Goal: Information Seeking & Learning: Learn about a topic

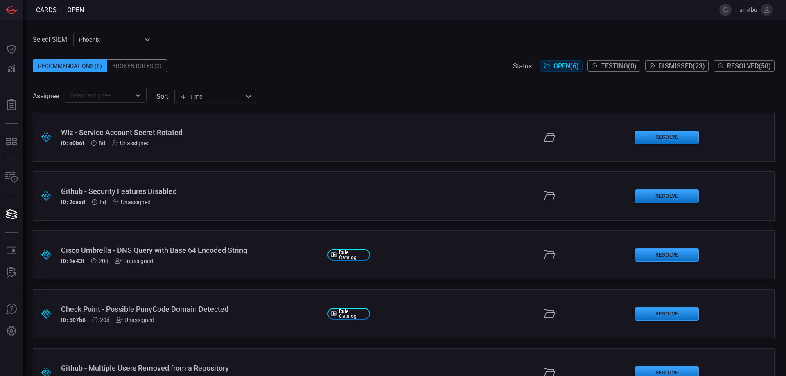
click at [93, 124] on div ".suggested_cards_icon{fill:url(#suggested_cards_icon);} Wiz - Service Account S…" at bounding box center [404, 137] width 742 height 49
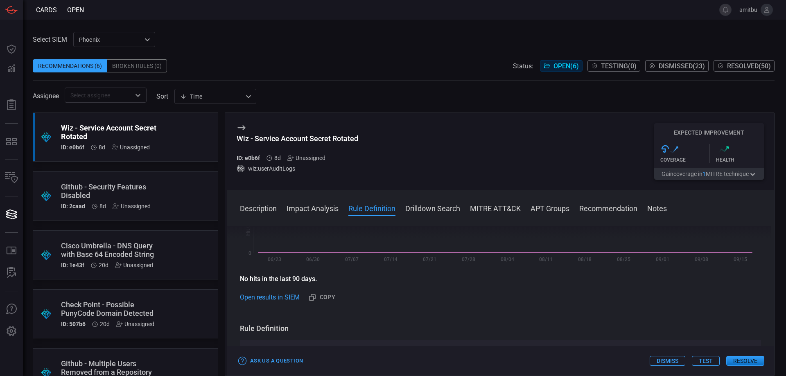
scroll to position [233, 0]
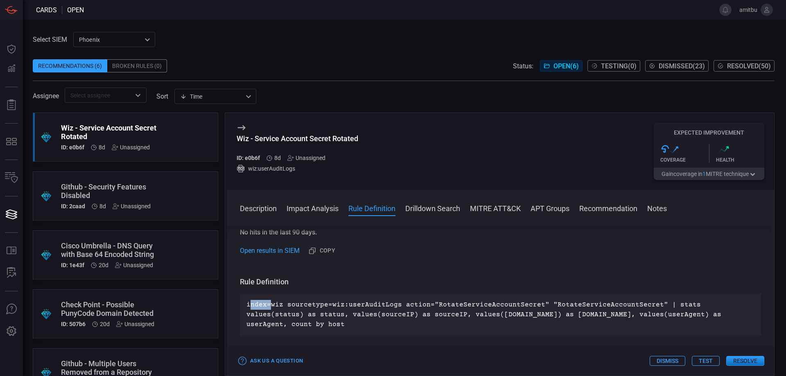
drag, startPoint x: 249, startPoint y: 306, endPoint x: 273, endPoint y: 305, distance: 23.8
click at [270, 306] on p "index=wiz sourcetype=wiz:userAuditLogs action="RotateServiceAccountSecret" "Rot…" at bounding box center [501, 314] width 508 height 29
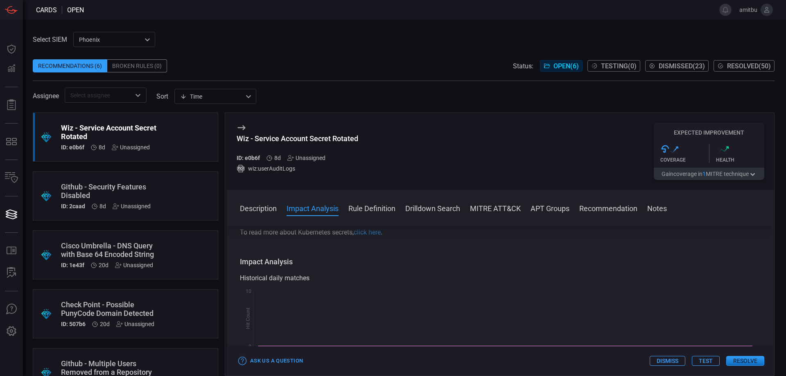
scroll to position [47, 0]
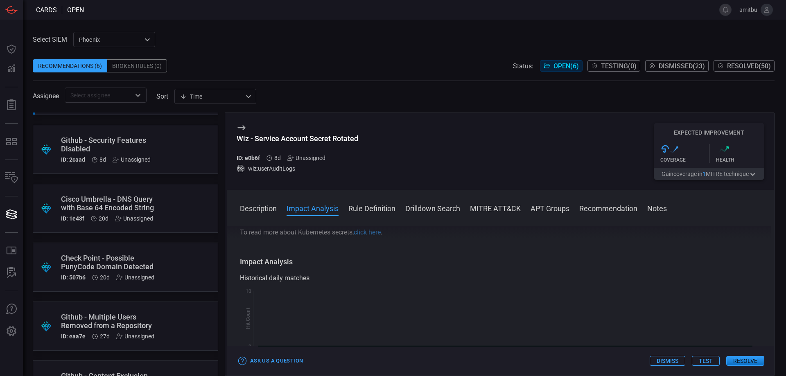
click at [723, 173] on button "Gain coverage in 1 MITRE technique" at bounding box center [709, 174] width 111 height 12
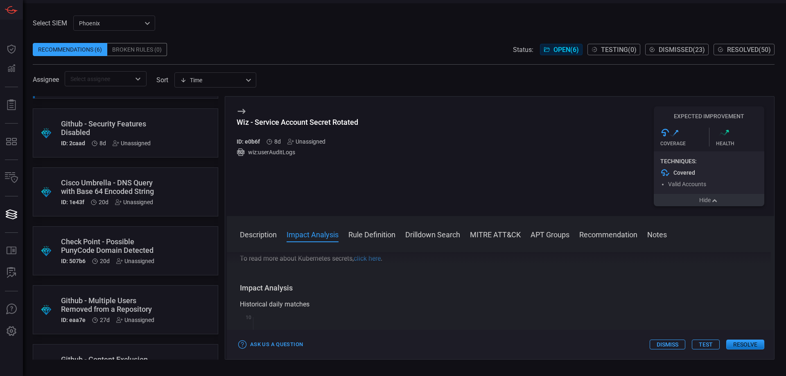
scroll to position [0, 0]
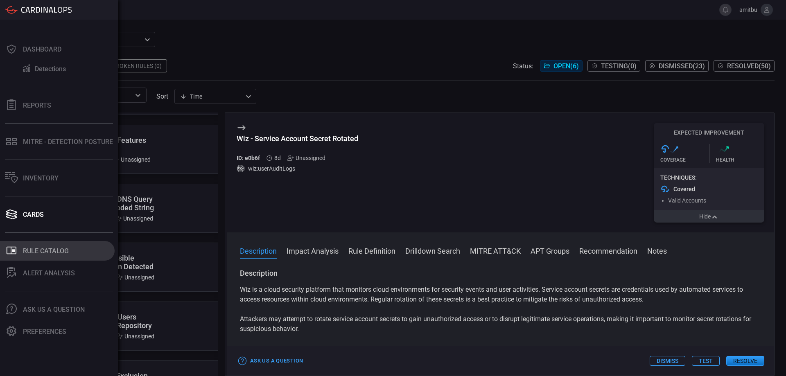
click at [7, 249] on icon at bounding box center [12, 251] width 10 height 8
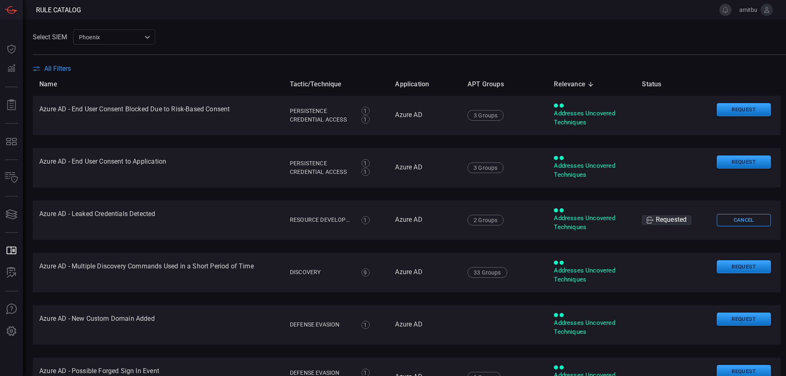
click at [54, 67] on span "All Filters" at bounding box center [57, 69] width 27 height 8
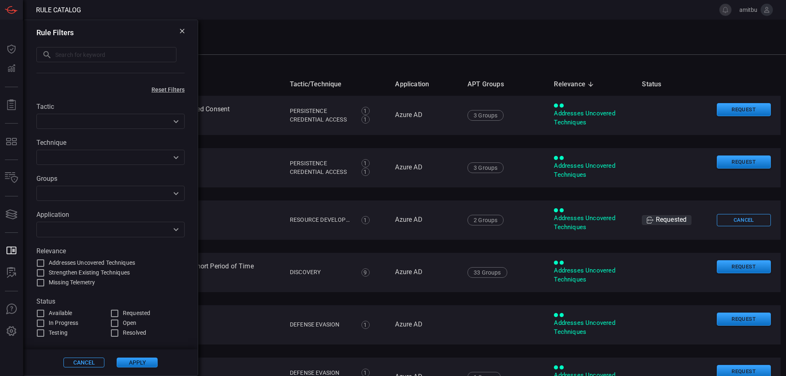
click at [67, 235] on input "text" at bounding box center [104, 229] width 130 height 10
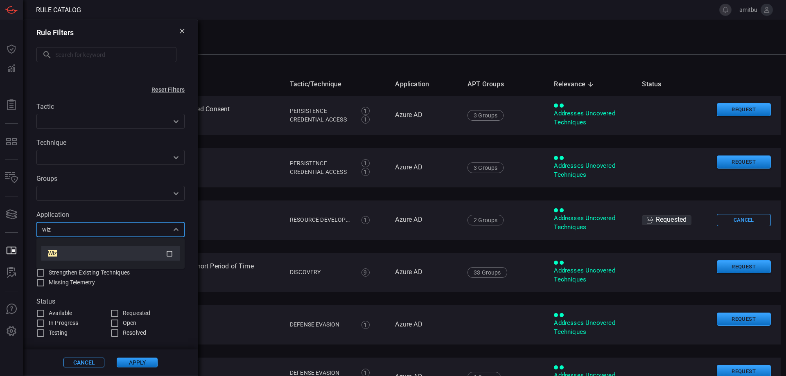
click at [49, 255] on span "Wiz" at bounding box center [52, 253] width 9 height 7
type input "wiz"
click at [141, 362] on button "Apply" at bounding box center [137, 363] width 41 height 10
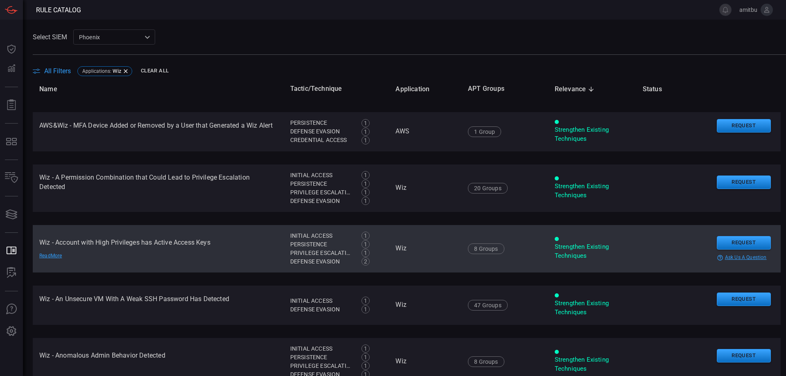
scroll to position [140, 0]
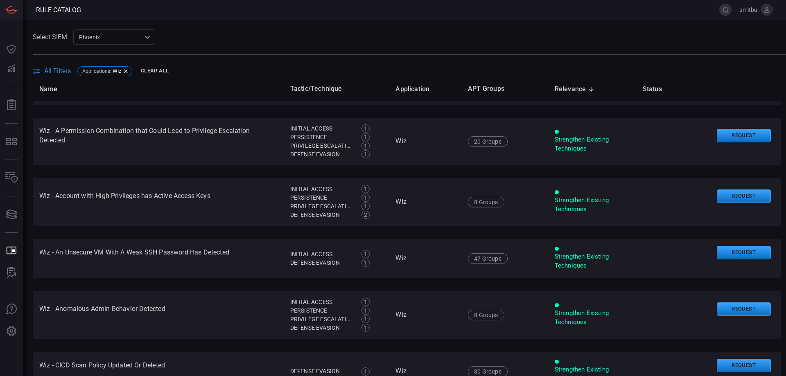
click at [59, 75] on span "All Filters" at bounding box center [57, 71] width 27 height 8
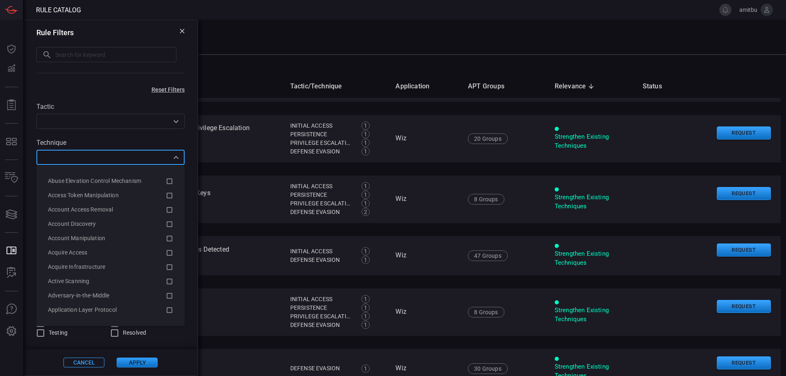
click at [67, 158] on input "text" at bounding box center [104, 157] width 130 height 10
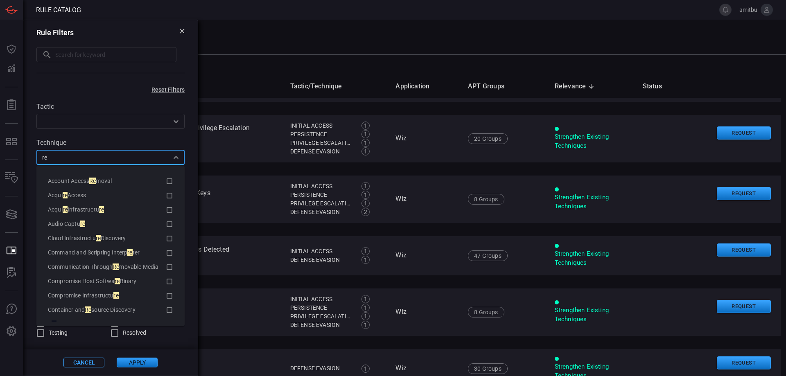
type input "r"
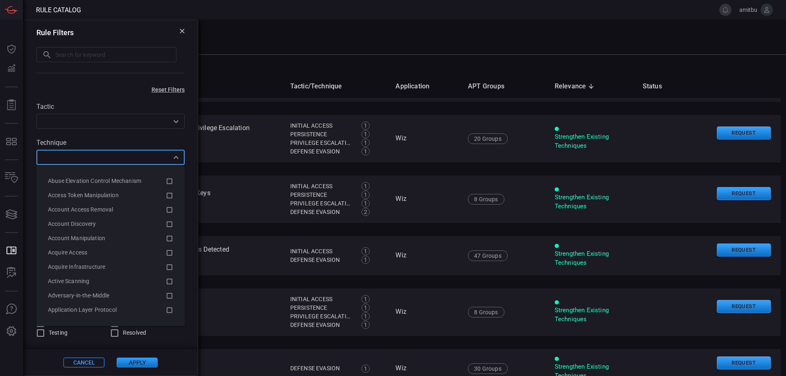
click at [90, 120] on input "text" at bounding box center [104, 121] width 130 height 10
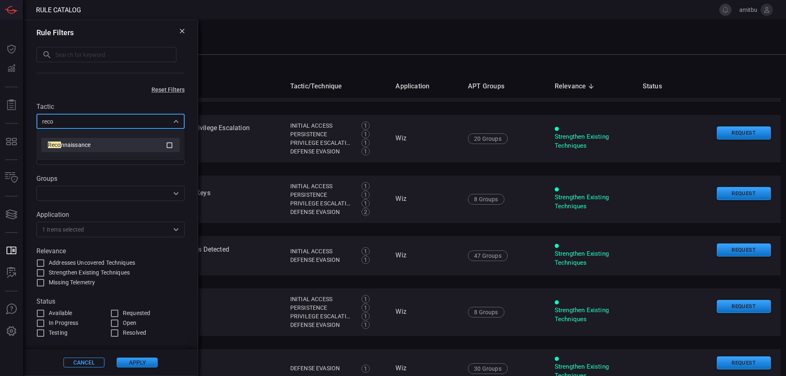
click at [84, 144] on span "nnaissance" at bounding box center [76, 145] width 30 height 7
type input "reco"
click at [134, 358] on button "Apply" at bounding box center [137, 363] width 41 height 10
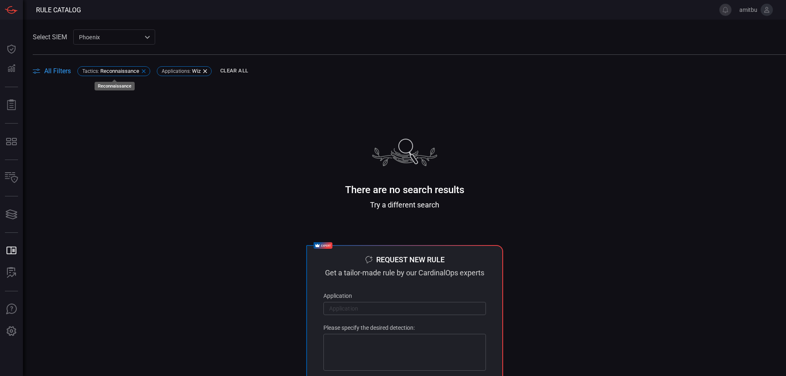
click at [142, 73] on icon at bounding box center [143, 71] width 7 height 7
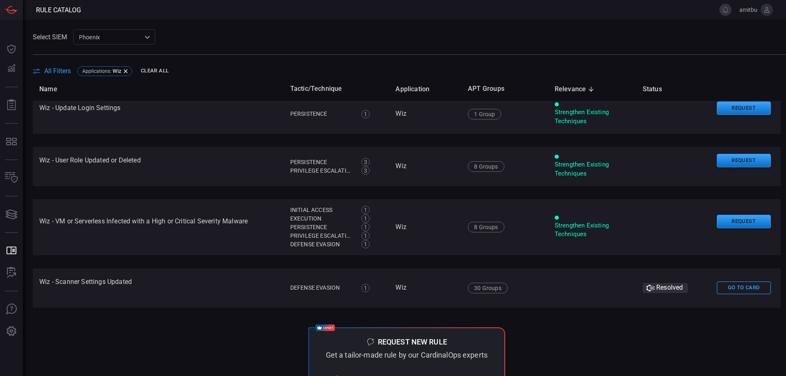
scroll to position [1167, 0]
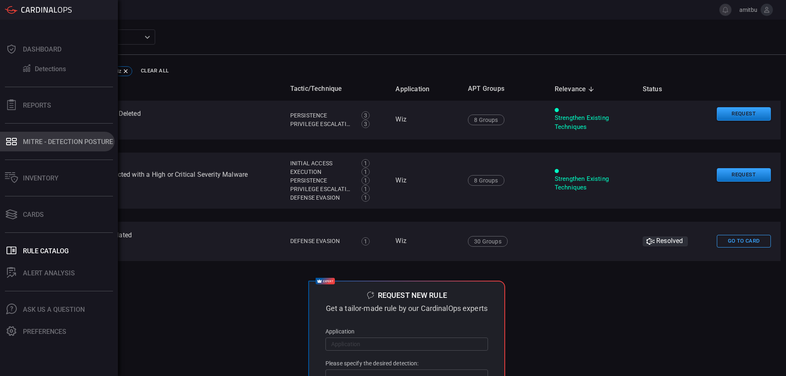
click at [49, 144] on div "MITRE - Detection Posture" at bounding box center [68, 142] width 90 height 8
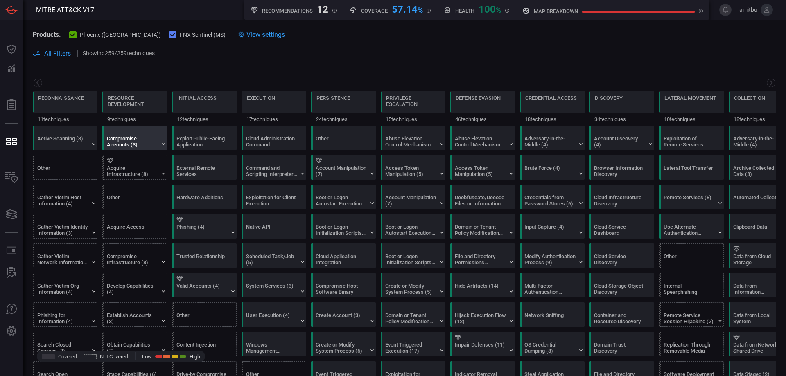
scroll to position [0, 107]
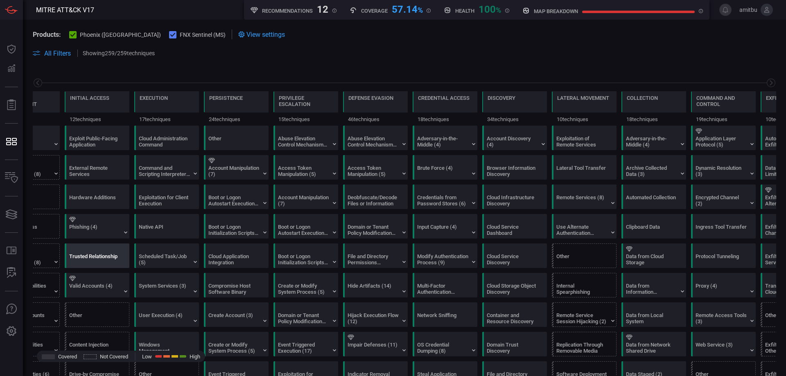
type button "/mitremap"
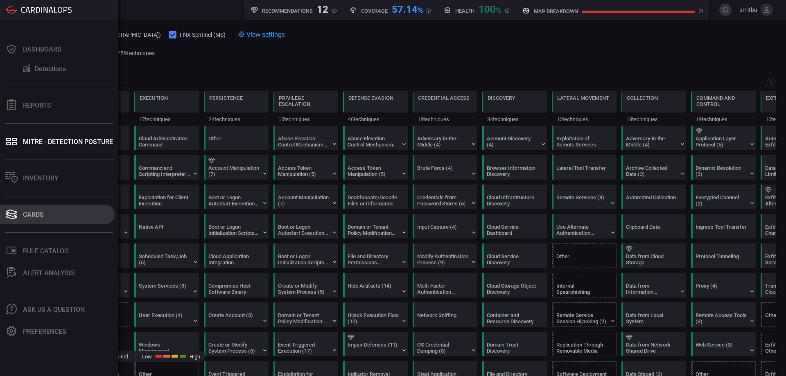
click at [16, 216] on icon at bounding box center [11, 214] width 13 height 11
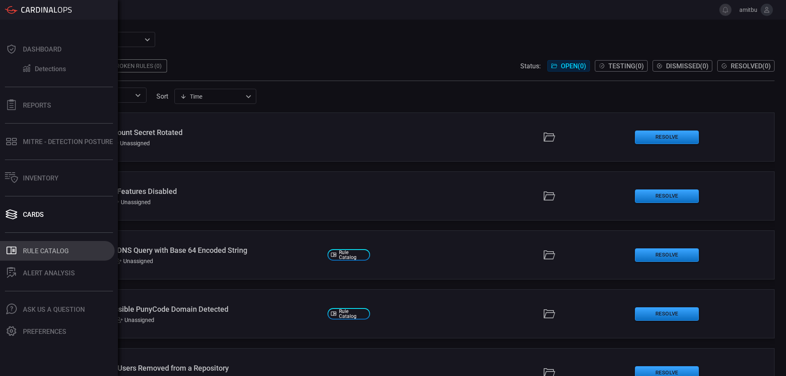
click at [12, 251] on icon ".st0_rule_catalog_icon{fill: currentColor;}" at bounding box center [11, 250] width 11 height 11
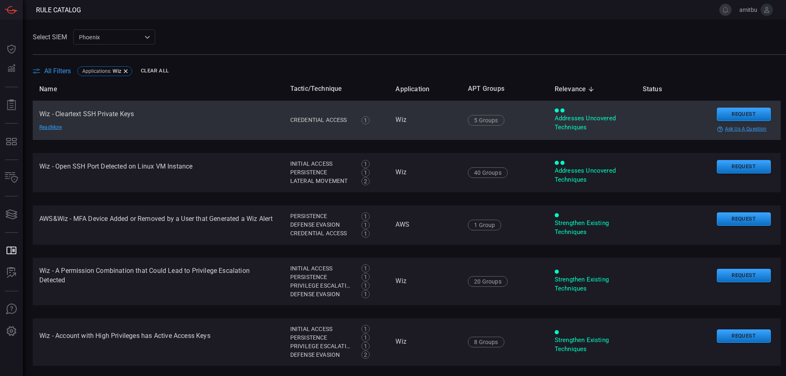
click at [127, 130] on td "Wiz - Cleartext SSH Private Keys Read More" at bounding box center [158, 120] width 251 height 39
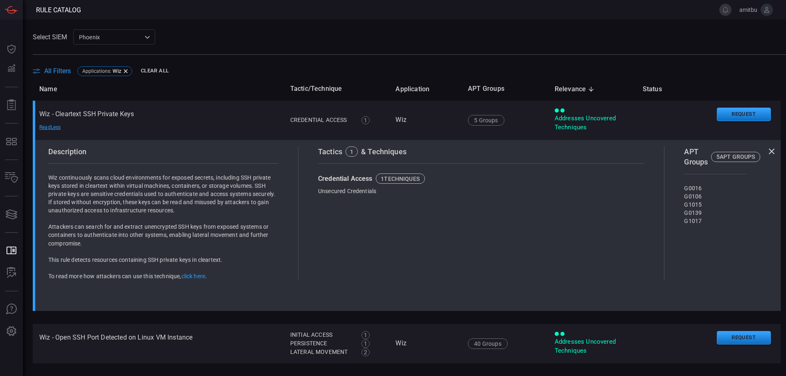
scroll to position [47, 0]
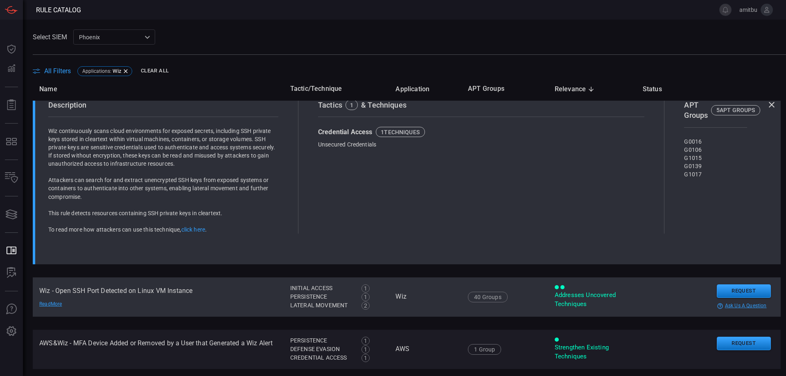
click at [188, 292] on td "Wiz - Open SSH Port Detected on Linux VM Instance Read More" at bounding box center [158, 297] width 251 height 39
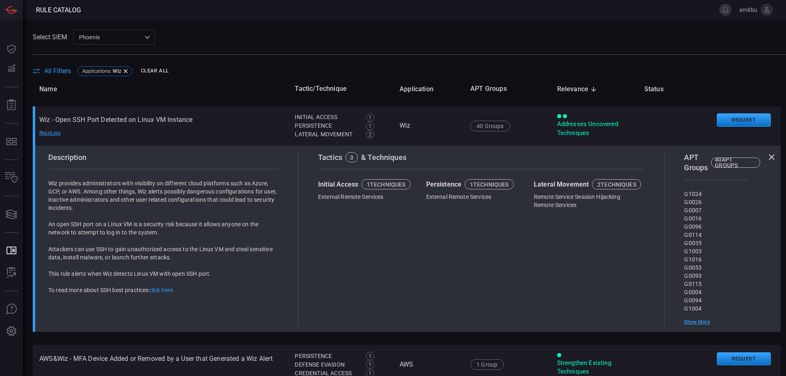
scroll to position [0, 0]
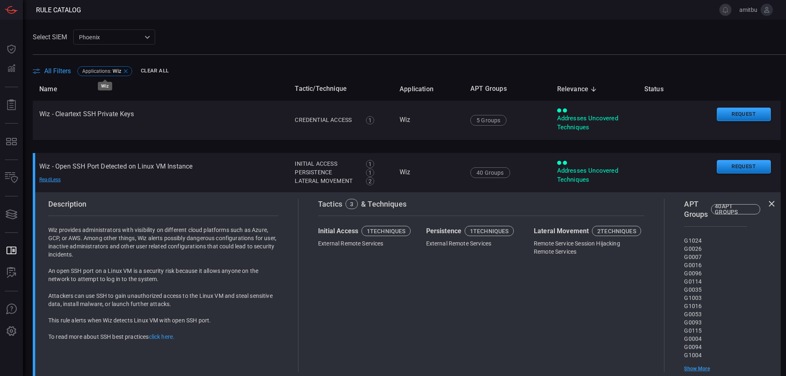
click at [126, 71] on icon at bounding box center [125, 71] width 7 height 7
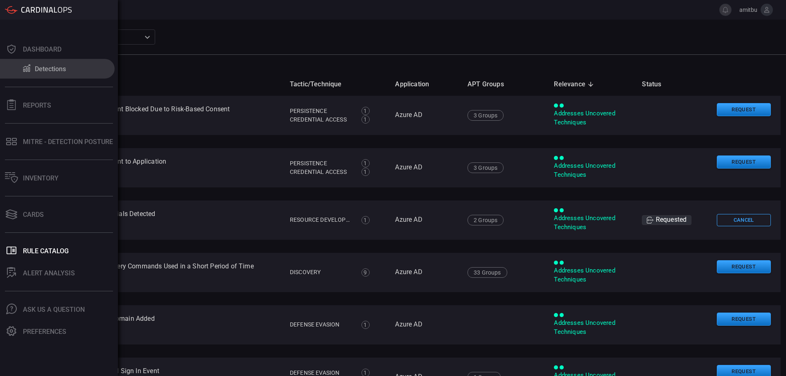
click at [54, 72] on div "Detections" at bounding box center [50, 69] width 31 height 8
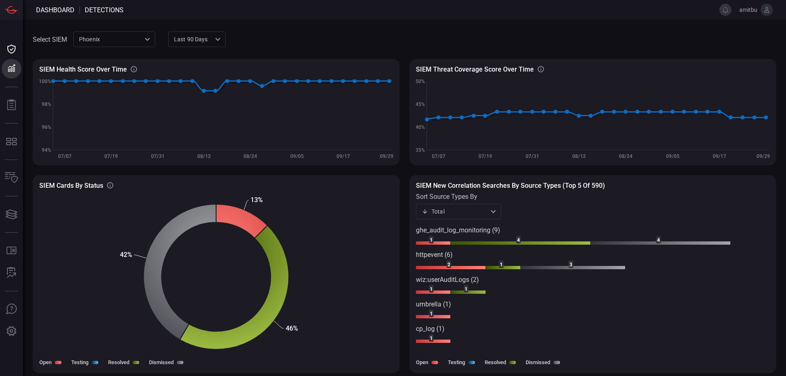
click at [405, 54] on div "SIEM Health Score Over Time SIEM Healthy rules out of total configured rules Cr…" at bounding box center [405, 206] width 744 height 315
click at [437, 209] on div "Total total ​" at bounding box center [458, 211] width 85 height 15
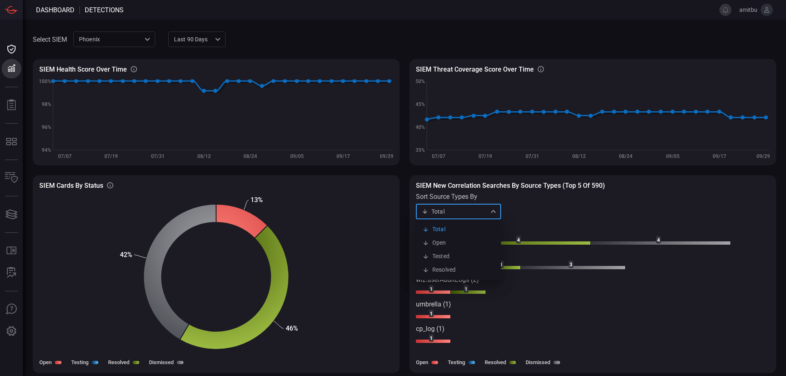
click at [437, 209] on div at bounding box center [393, 188] width 786 height 376
